Goal: Task Accomplishment & Management: Manage account settings

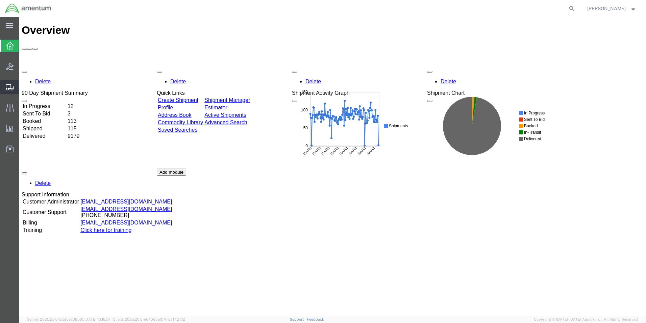
click at [0, 0] on span "Create from Template" at bounding box center [0, 0] width 0 height 0
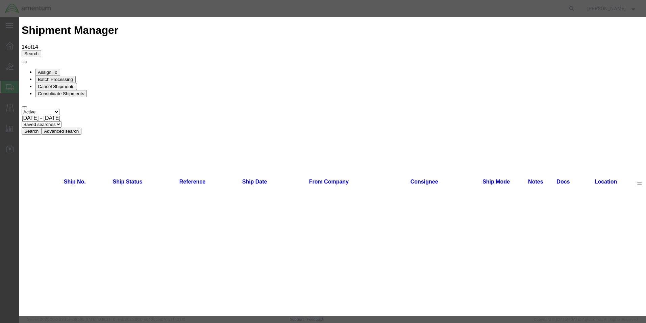
scroll to position [135, 0]
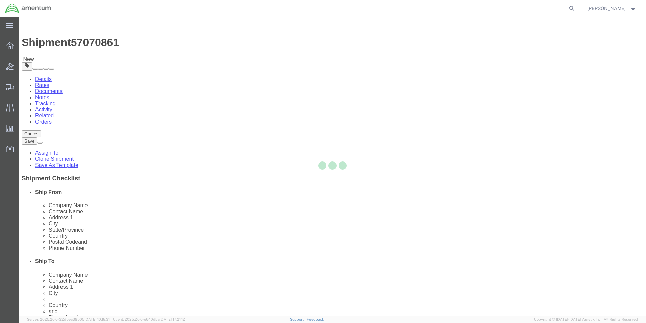
select select "49831"
select select
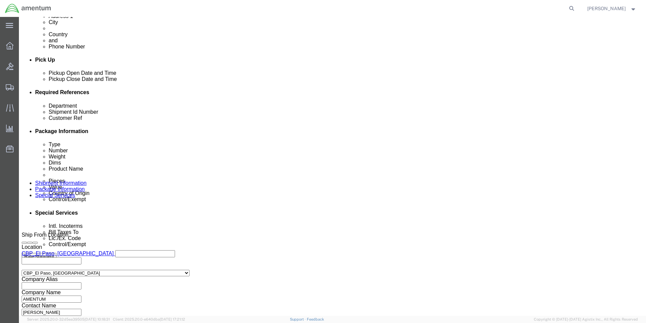
scroll to position [295, 0]
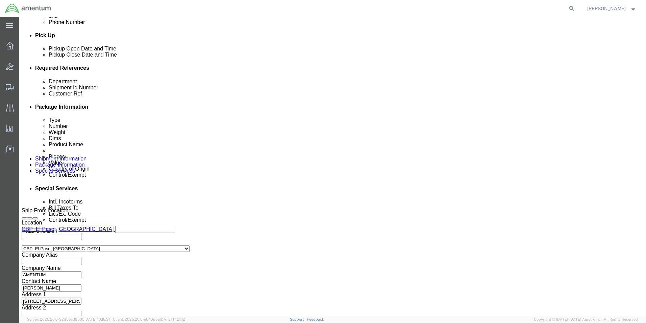
click input "573-008979"
type input "5"
drag, startPoint x: 297, startPoint y: 122, endPoint x: 213, endPoint y: 115, distance: 84.1
click div "Department CBP Shipment Id Number 556-010273,010270 Customer Ref 573-008979 Sel…"
type input "556-010273,010270"
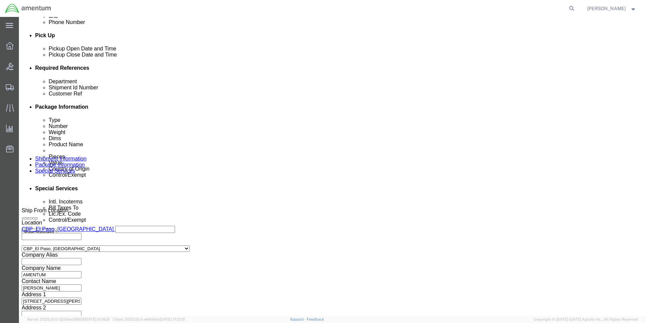
drag, startPoint x: 455, startPoint y: 118, endPoint x: 399, endPoint y: 123, distance: 56.3
click div "Customer Ref 573-008979"
paste input "56-010273,010270"
type input "556-010273,010270"
click button "Continue"
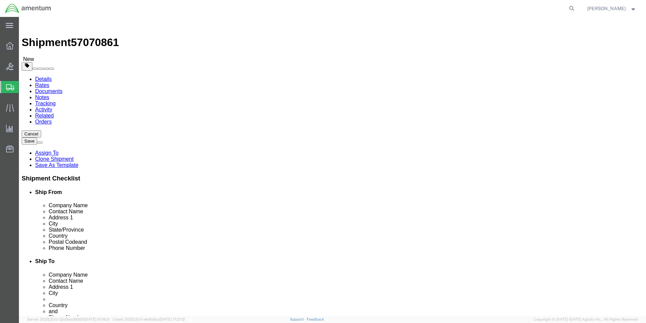
click dd "1.00 Each"
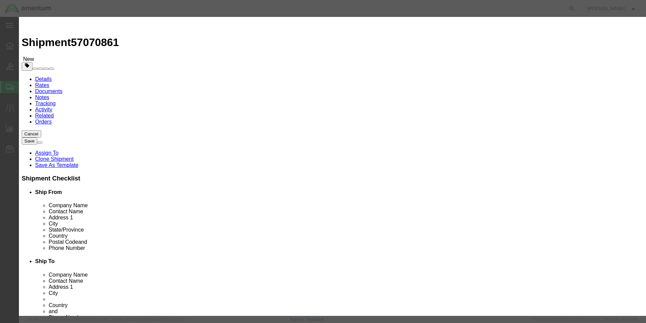
click input "1.00"
type input "1"
type input "15"
click input "1500"
type input "1"
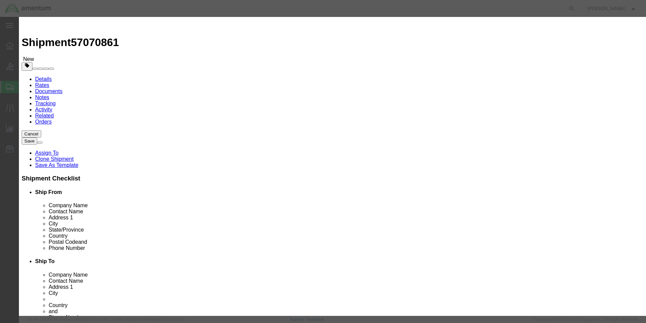
type input "100"
click button "Save & Close"
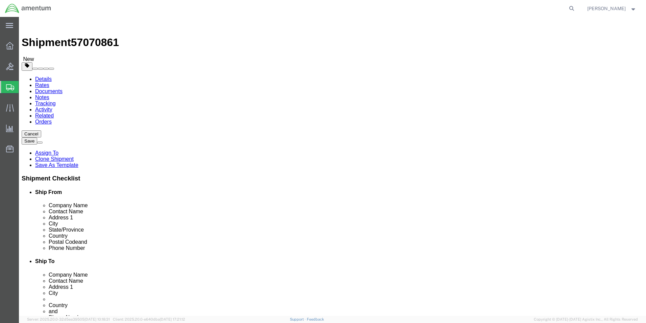
click select "Select Bale(s) Basket(s) Bolt(s) Bottle(s) Buckets Bulk Bundle(s) Can(s) Cardbo…"
select select "SBX"
click select "Select Bale(s) Basket(s) Bolt(s) Bottle(s) Buckets Bulk Bundle(s) Can(s) Cardbo…"
type input "12.25"
type input "11.00"
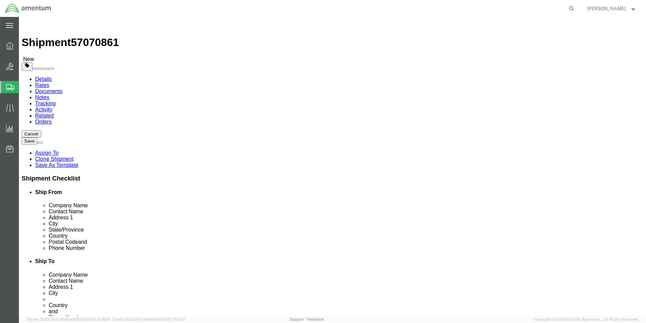
type input "1.50"
click select "Select Bale(s) Basket(s) Bolt(s) Bottle(s) Buckets Bulk Bundle(s) Can(s) Cardbo…"
click button "Continue"
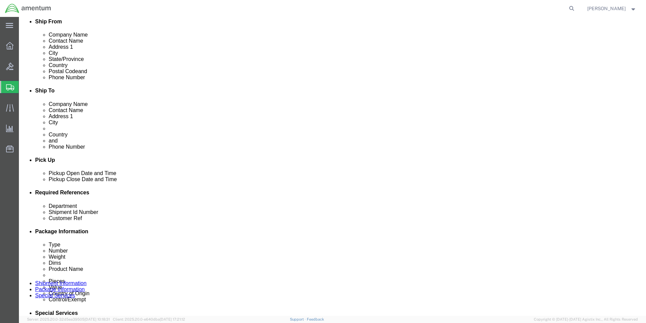
scroll to position [203, 0]
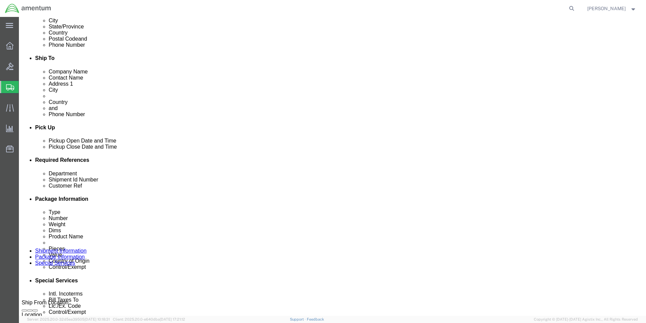
click select "Select Recipient Account Sender/Shipper Third Party Account"
select select "SHIP"
click select "Select Recipient Account Sender/Shipper Third Party Account"
click select "Select Carriage Insurance Paid Carriage Paid To Cost and Freight Cost Insurance…"
select select "DDP"
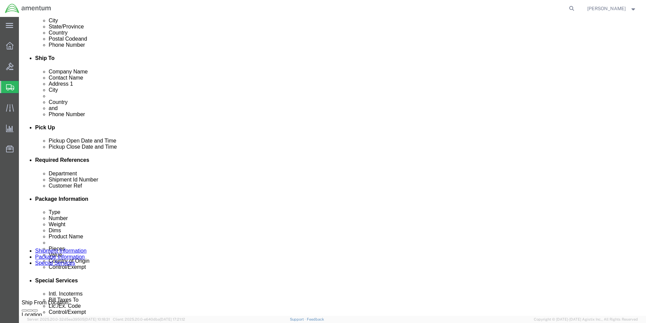
click select "Select Carriage Insurance Paid Carriage Paid To Cost and Freight Cost Insurance…"
select select "SHIP"
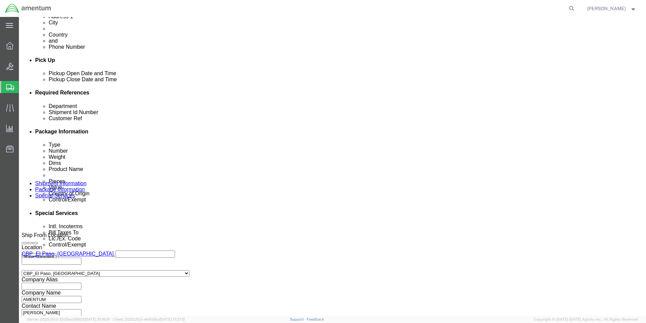
scroll to position [270, 0]
click button "Rate Shipment"
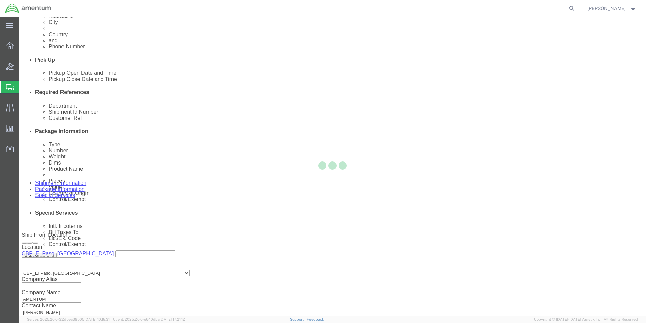
scroll to position [0, 0]
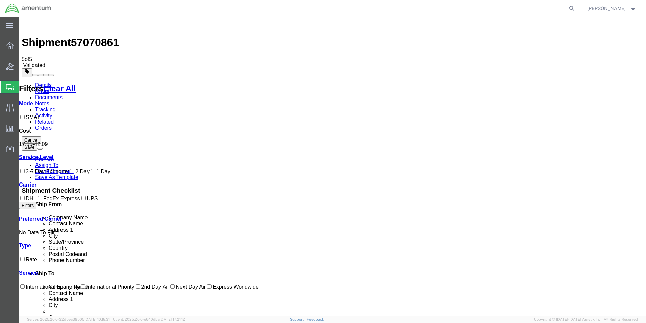
click at [46, 82] on link "Details" at bounding box center [43, 85] width 17 height 6
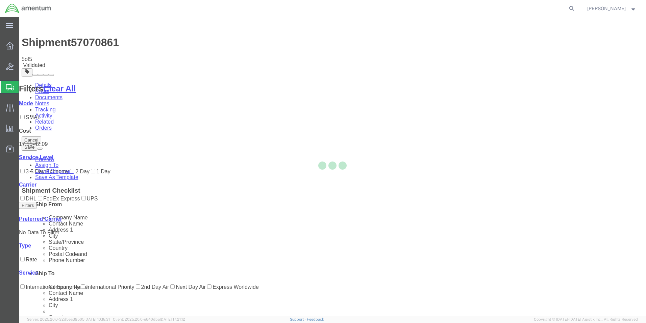
select select "49831"
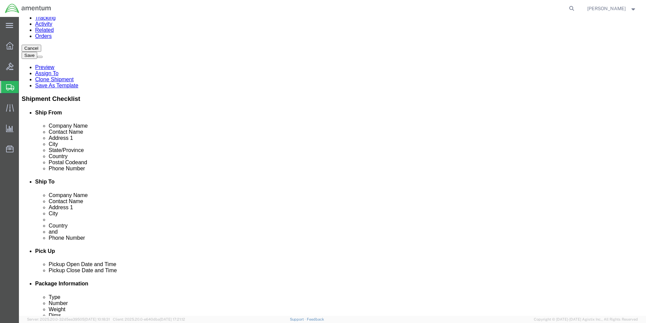
scroll to position [169, 0]
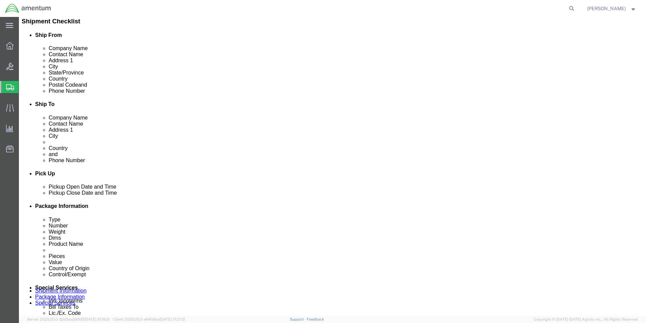
click icon
click select "Select 6118.03.03.2219.000.DPA.0000 6118.03.03.2219.000.SOC.0000 6118.03.03.221…"
select select "96728"
click select "Select 6118.03.03.2219.000.DPA.0000 6118.03.03.2219.000.SOC.0000 6118.03.03.221…"
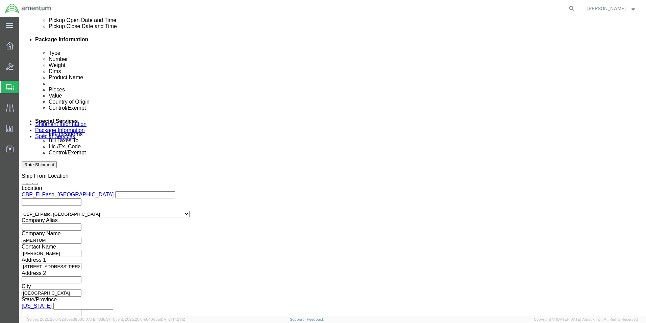
scroll to position [338, 0]
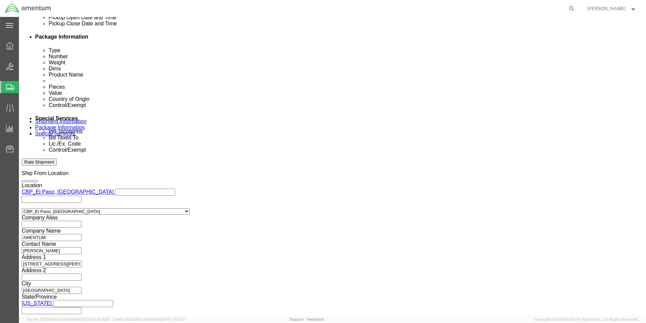
click button "Rate Shipment"
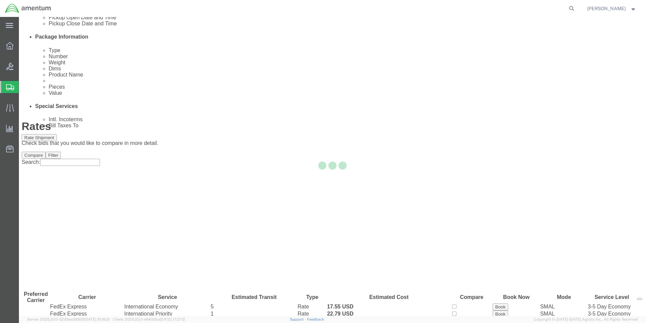
scroll to position [0, 0]
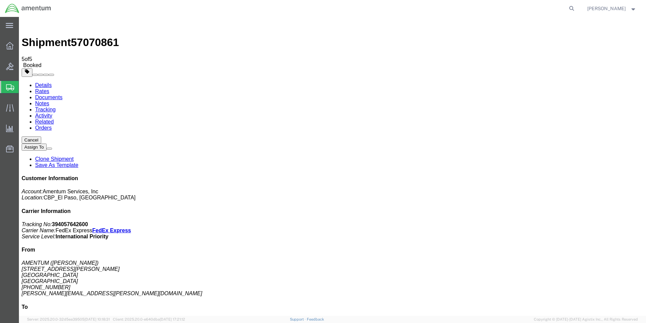
click at [0, 0] on span "Create from Template" at bounding box center [0, 0] width 0 height 0
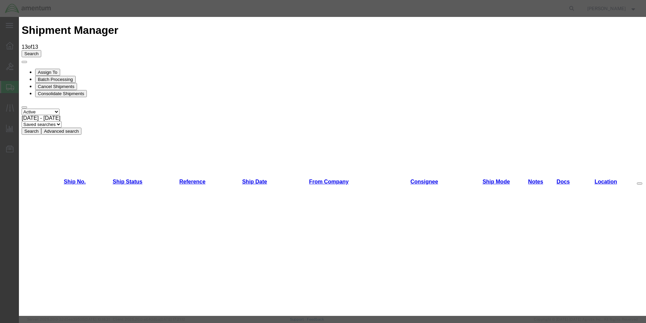
scroll to position [237, 0]
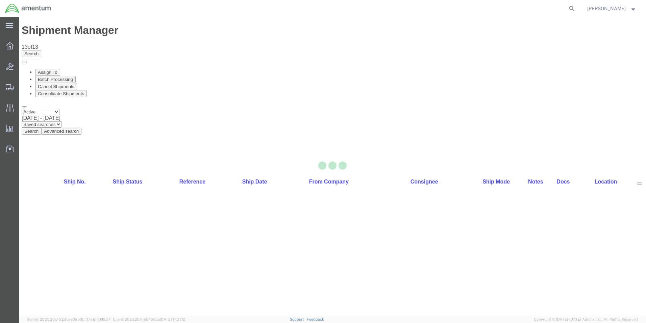
select select "49831"
select select "49929"
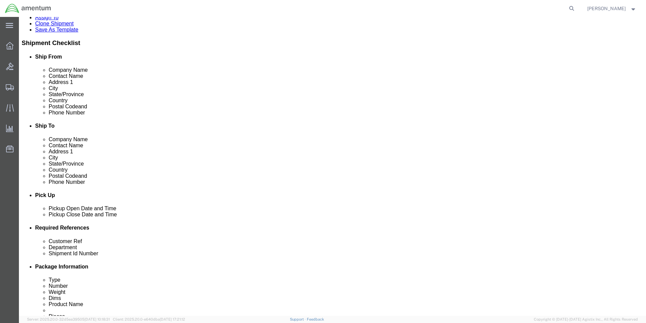
scroll to position [203, 0]
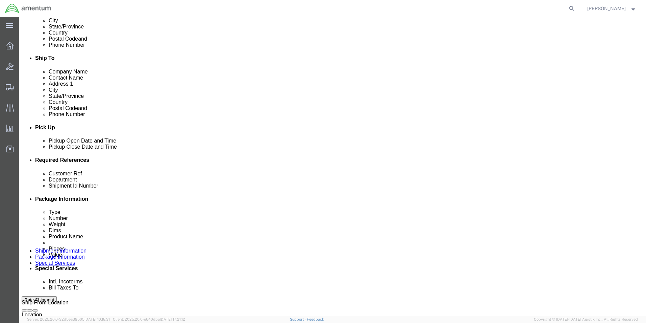
drag, startPoint x: 125, startPoint y: 212, endPoint x: 47, endPoint y: 218, distance: 77.6
click div "Customer Ref 319590"
drag, startPoint x: 143, startPoint y: 216, endPoint x: 86, endPoint y: 208, distance: 57.7
click div "Customer Ref 604-010457 (VARIOUS) Department CBP Select Account Type Activity I…"
type input "604-010457 (VARIOUS)"
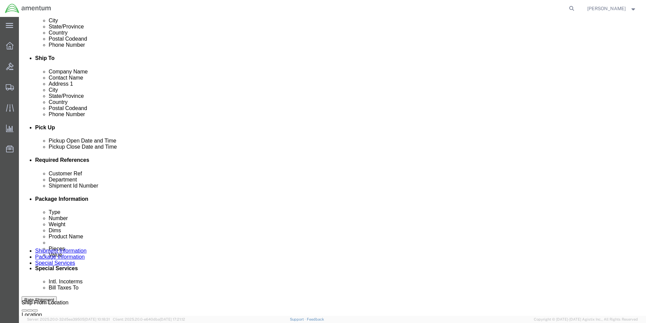
drag, startPoint x: 122, startPoint y: 224, endPoint x: 54, endPoint y: 226, distance: 67.6
click div "Shipment Id Number 319590"
paste input "604-010457 (VARIOUS)"
type input "604-010457 (VARIOUS)"
click input "6118.03.03.2219.000.EHO.0000"
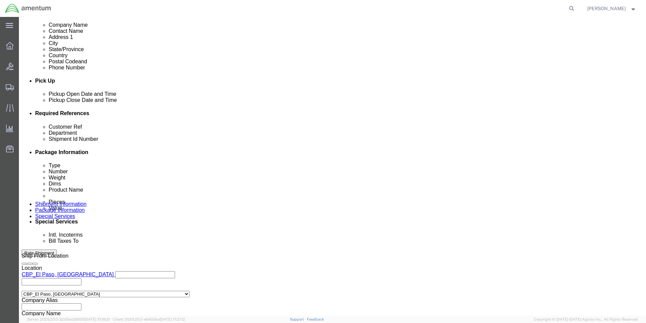
scroll to position [295, 0]
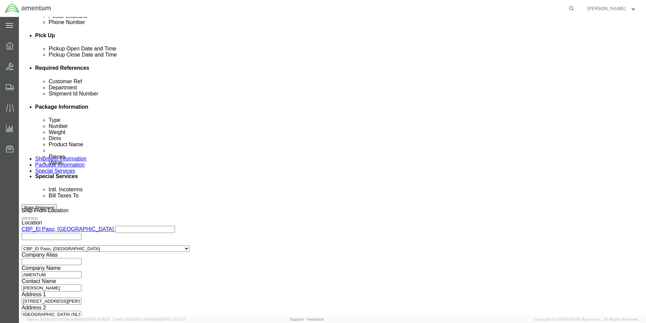
type input "6118.04.03.2219.000.EHO.0000"
click button "Continue"
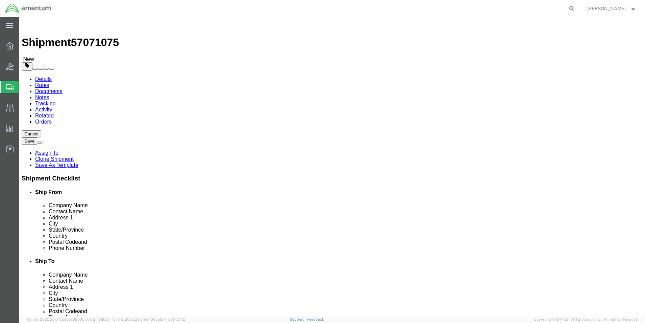
click dd "10.00 Each"
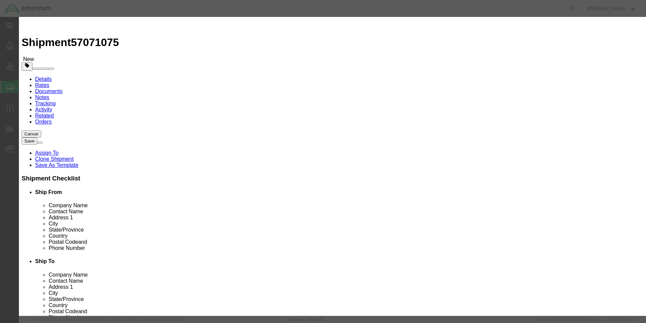
drag, startPoint x: 217, startPoint y: 66, endPoint x: 185, endPoint y: 66, distance: 32.1
click div "Pieces 10.00 Select Bag Barrels 100Board Feet Bottle Box Blister Pack Carats Ca…"
type input "1.00"
drag, startPoint x: 229, startPoint y: 77, endPoint x: 184, endPoint y: 74, distance: 45.1
click div "Total Value 10 Select ADP AED AFN ALL AMD AOA ARS ATS AUD AWG AZN BAM BBD BDT B…"
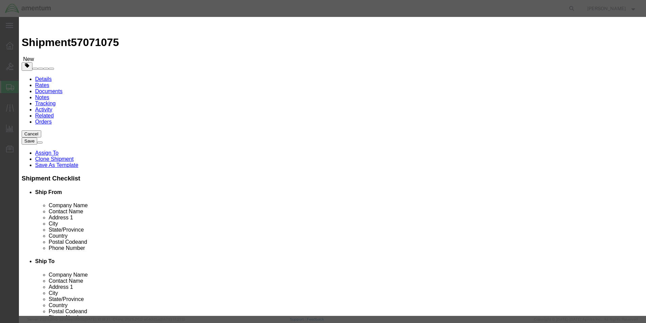
type input "100"
click button "Save & Close"
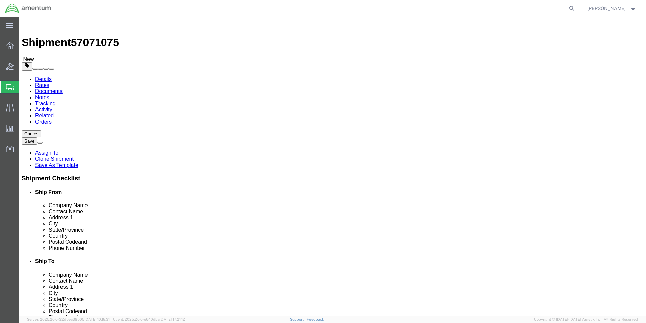
click link "Special Services"
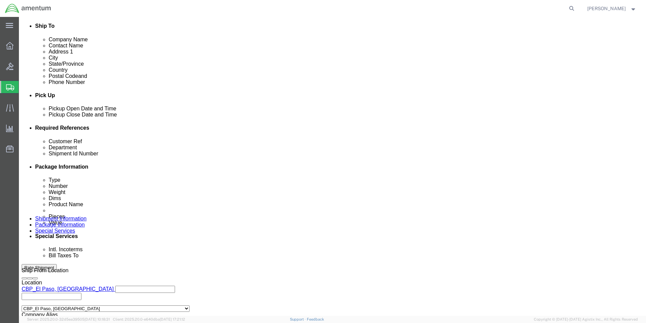
scroll to position [237, 0]
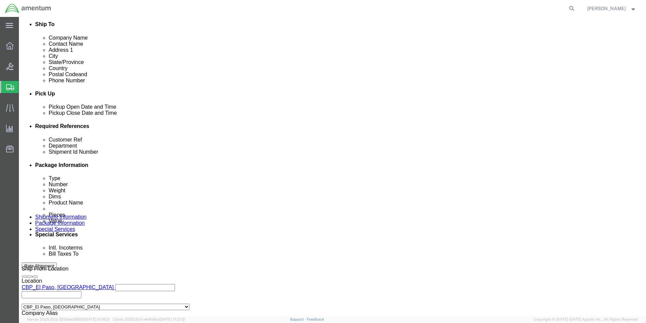
click select "Select Recipient Account Sender/Shipper Third Party Account"
select select "SHIP"
click select "Select Recipient Account Sender/Shipper Third Party Account"
click select "Select 6118.03.03.2219.000.DPA.0000 6118.03.03.2219.000.SOC.0000 6118.03.03.221…"
select select "96734"
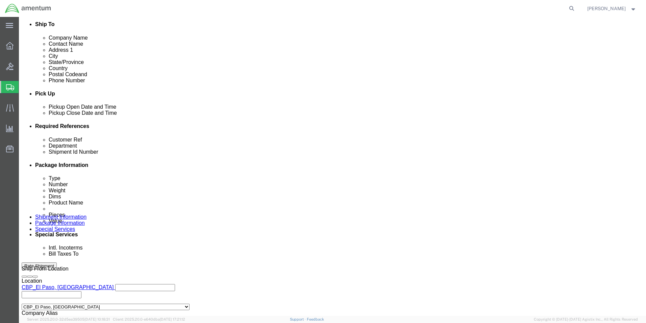
click select "Select 6118.03.03.2219.000.DPA.0000 6118.03.03.2219.000.SOC.0000 6118.03.03.221…"
click icon
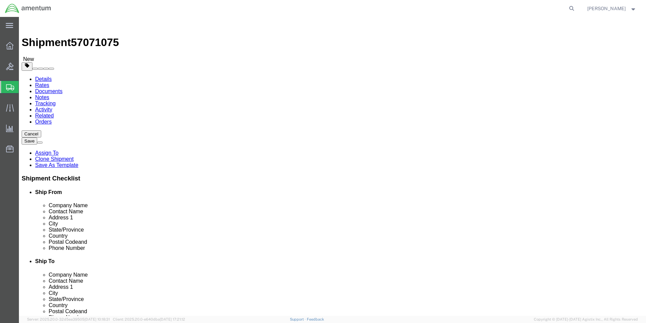
click input "7.00"
click input "12.00"
type input "1"
type input "18"
type input "12"
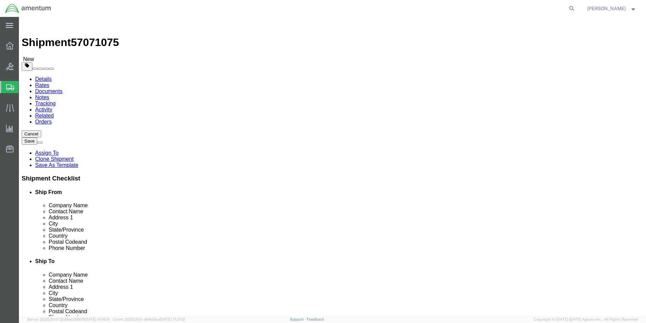
type input "12"
drag, startPoint x: 107, startPoint y: 158, endPoint x: 57, endPoint y: 152, distance: 49.7
click div "Weight 7.00 Select kgs lbs Ship. t°"
type input "20"
click button "Continue"
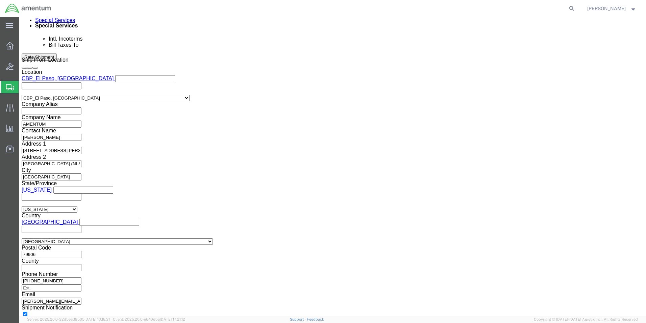
scroll to position [541, 0]
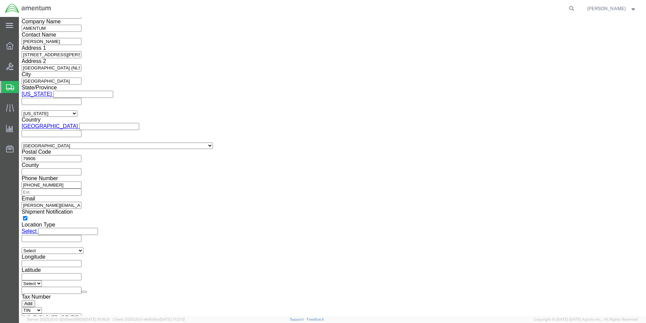
click button "Rate Shipment"
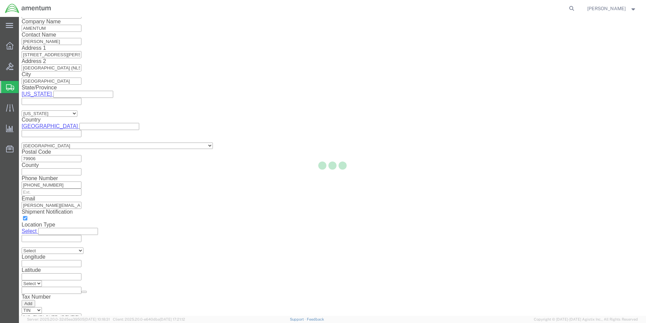
scroll to position [15, 0]
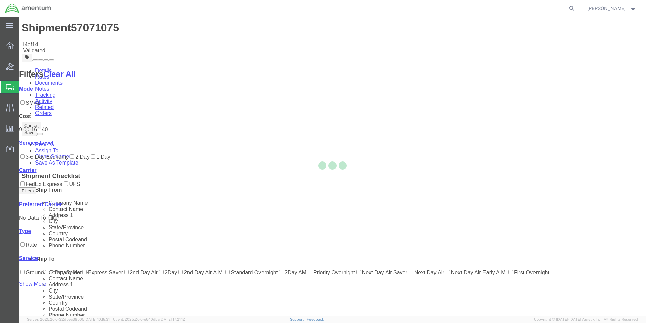
scroll to position [0, 0]
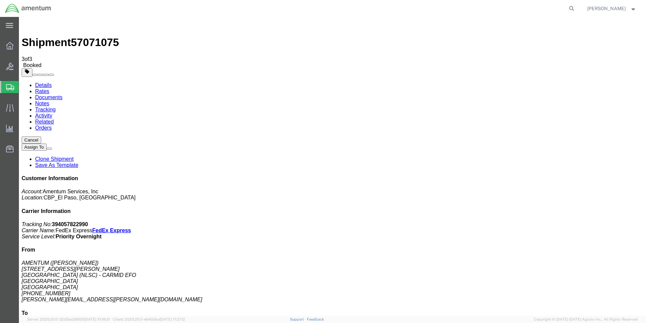
click at [78, 162] on link "Save As Template" at bounding box center [56, 165] width 43 height 6
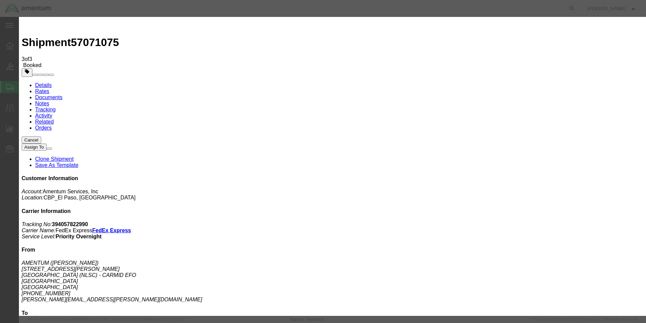
select select "16153"
type input "EHO - LB"
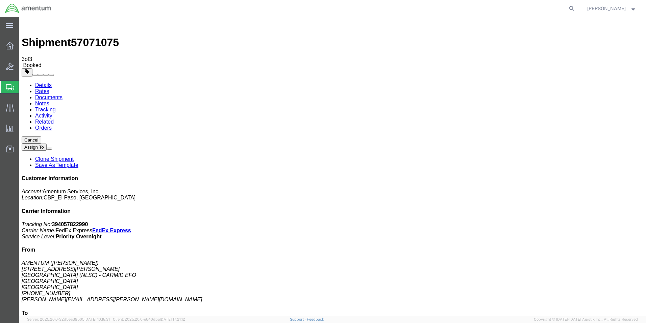
click at [74, 156] on link "Clone Shipment" at bounding box center [54, 159] width 39 height 6
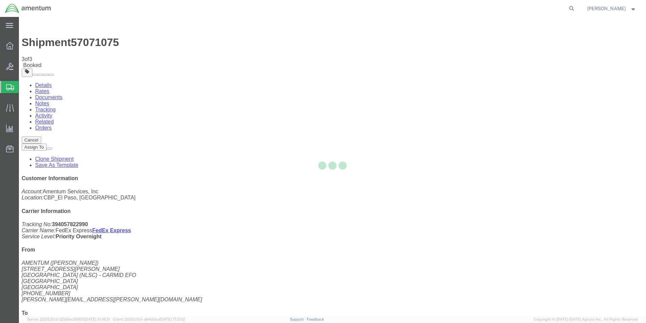
select select "49831"
select select "49929"
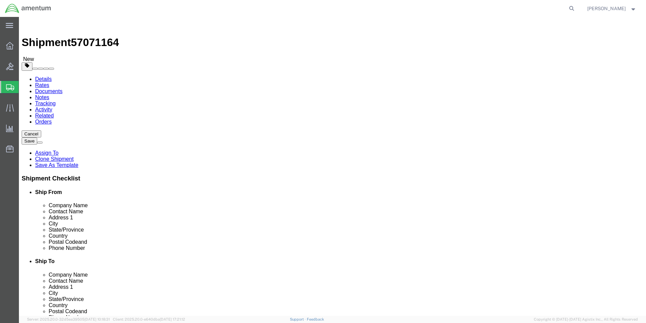
drag, startPoint x: 444, startPoint y: 244, endPoint x: 305, endPoint y: 247, distance: 139.3
click div "Location [GEOGRAPHIC_DATA], [GEOGRAPHIC_DATA] Select My Profile Location [PHONE…"
paste input "[PERSON_NAME].[PERSON_NAME]@associates."
type input "[PERSON_NAME][EMAIL_ADDRESS][PERSON_NAME][DOMAIN_NAME]"
drag, startPoint x: 398, startPoint y: 142, endPoint x: 270, endPoint y: 144, distance: 127.8
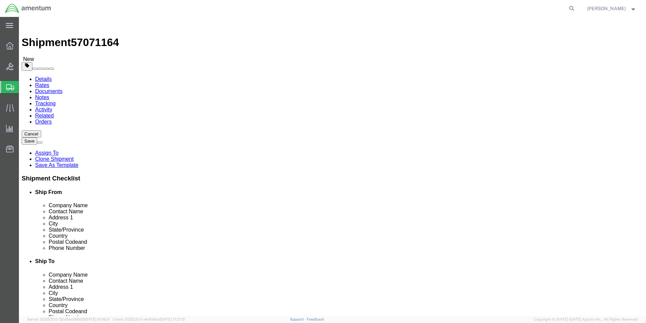
click div "Location [GEOGRAPHIC_DATA], [GEOGRAPHIC_DATA] Select My Profile Location [PHONE…"
type input "m"
type input "[PERSON_NAME]"
click div
click input "[PHONE_NUMBER]"
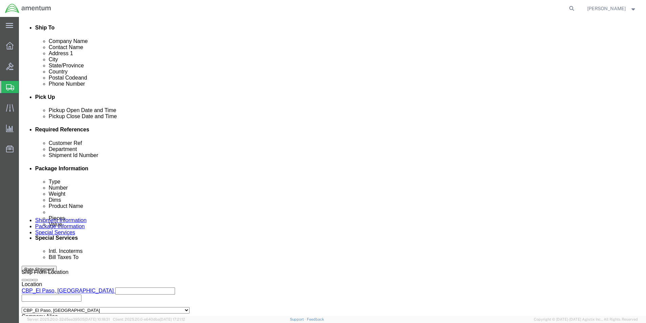
scroll to position [295, 0]
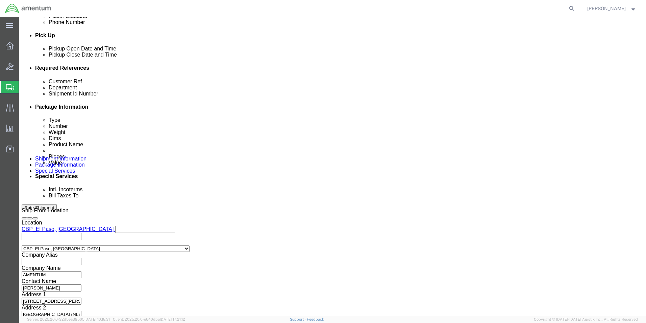
type input "[PHONE_NUMBER]"
click button "Continue"
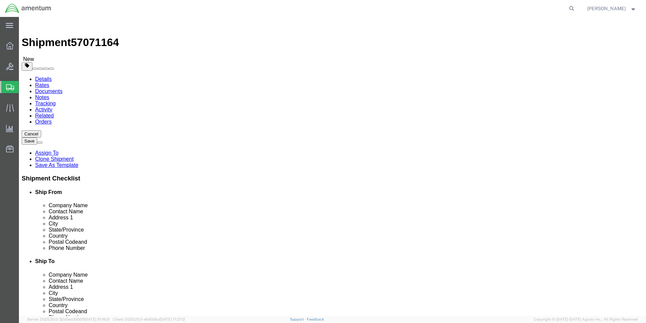
click button "Continue"
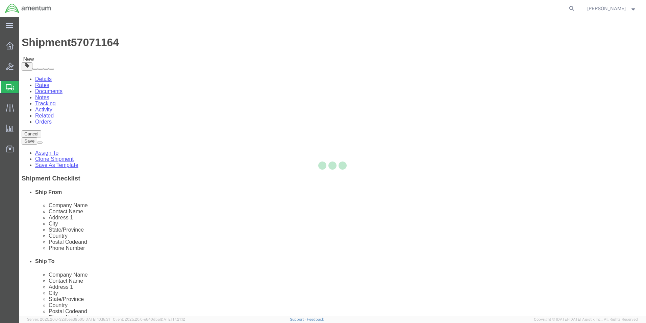
select select
select select "DEPARTMENT"
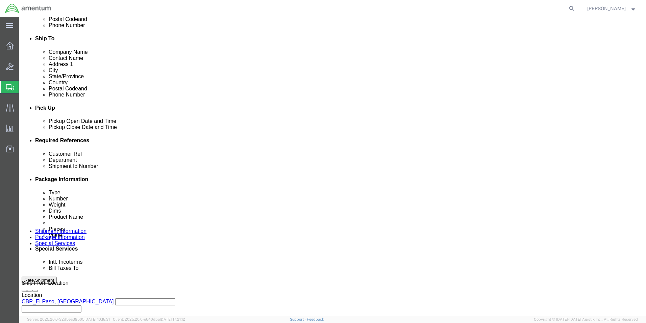
scroll to position [237, 0]
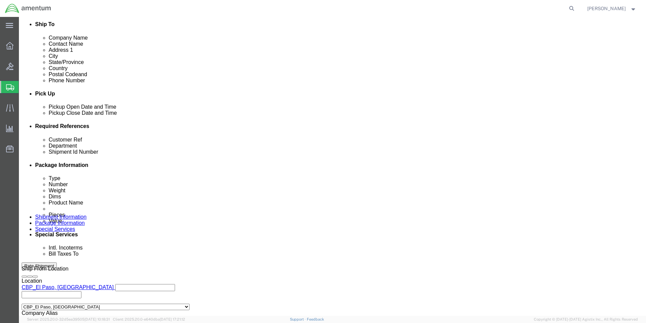
click select "Select Recipient Account Sender/Shipper Third Party Account"
select select "SHIP"
click select "Select Recipient Account Sender/Shipper Third Party Account"
click select "Select 6118.03.03.2219.000.DPA.0000 6118.03.03.2219.000.SOC.0000 6118.03.03.221…"
select select "96734"
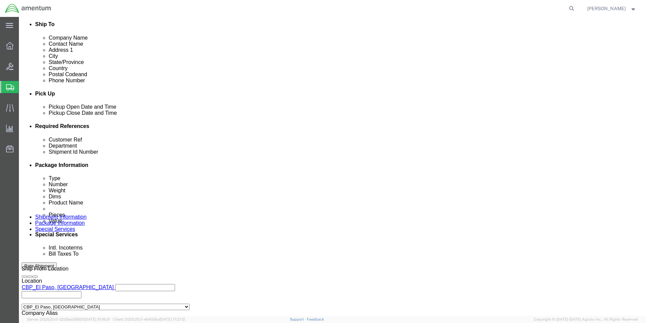
click select "Select 6118.03.03.2219.000.DPA.0000 6118.03.03.2219.000.SOC.0000 6118.03.03.221…"
click button "Rate Shipment"
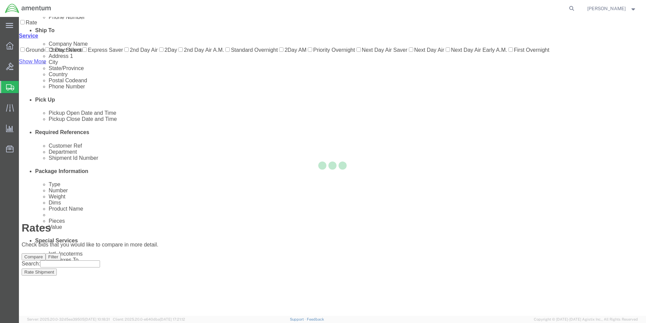
scroll to position [15, 0]
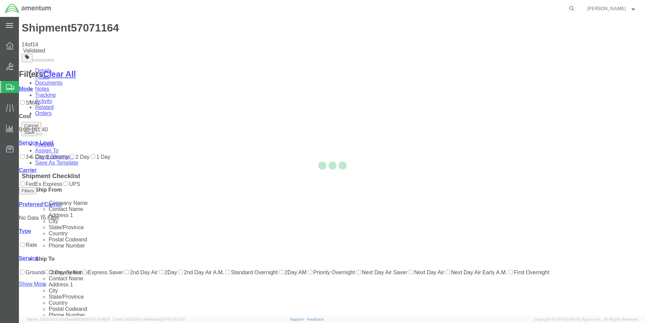
scroll to position [0, 0]
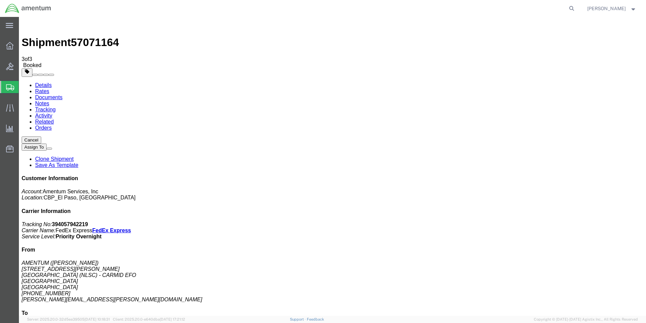
click at [636, 8] on strong "button" at bounding box center [634, 8] width 6 height 2
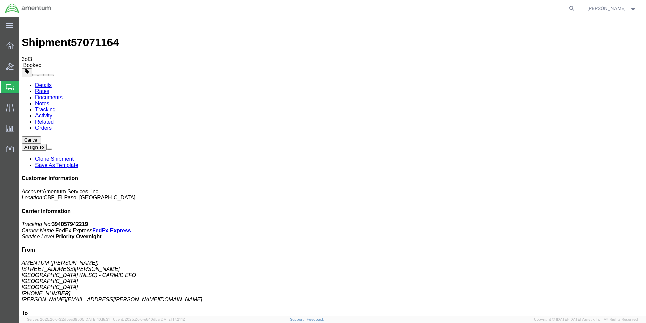
click at [52, 147] on button at bounding box center [49, 148] width 5 height 2
click at [78, 162] on link "Save As Template" at bounding box center [56, 165] width 43 height 6
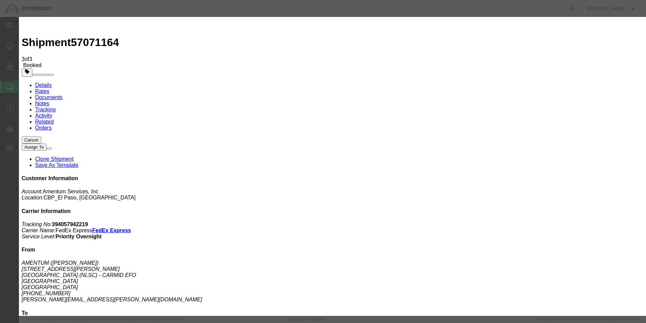
select select "16153"
type input "EHO - LB"
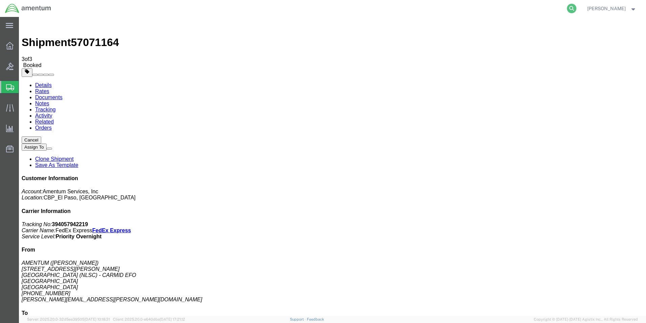
click at [570, 7] on icon at bounding box center [571, 8] width 9 height 9
click at [459, 8] on input "search" at bounding box center [465, 8] width 206 height 16
type input "394057822990"
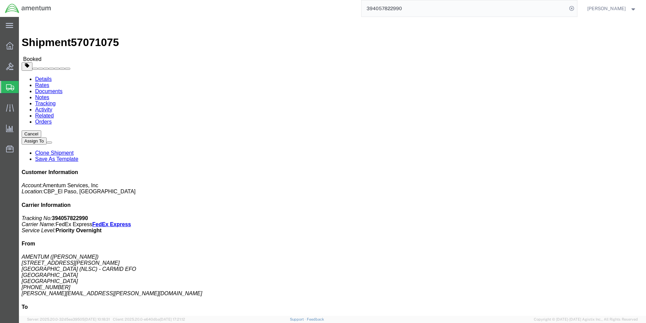
click button "Cancel"
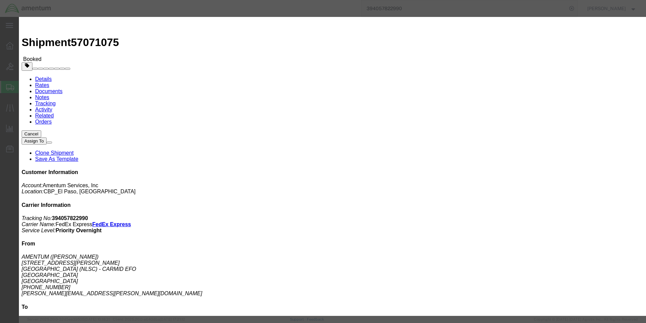
click button "Yes"
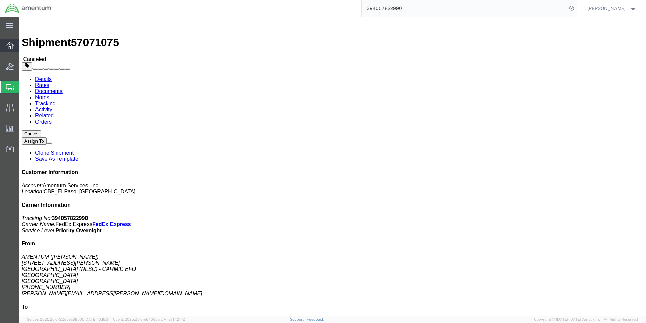
click at [8, 45] on icon at bounding box center [9, 45] width 7 height 7
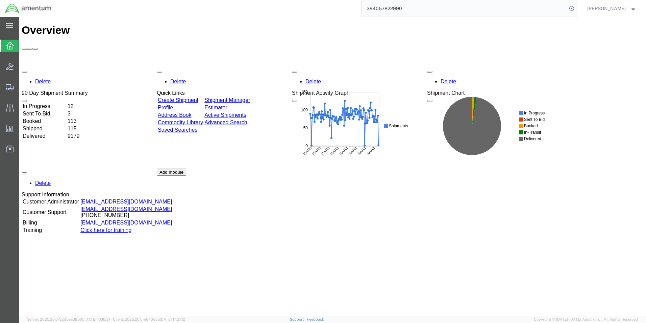
click at [630, 5] on span "[PERSON_NAME]" at bounding box center [612, 8] width 49 height 7
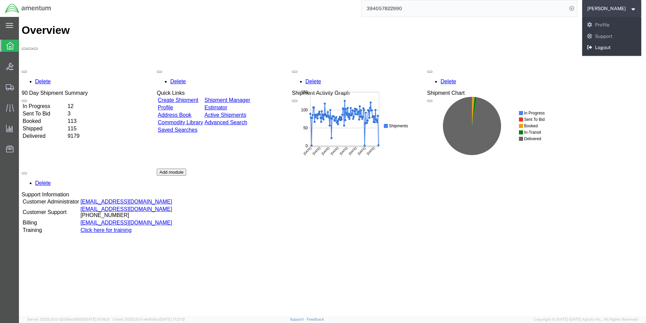
click at [607, 48] on link "Logout" at bounding box center [613, 47] width 60 height 11
